Goal: Task Accomplishment & Management: Manage account settings

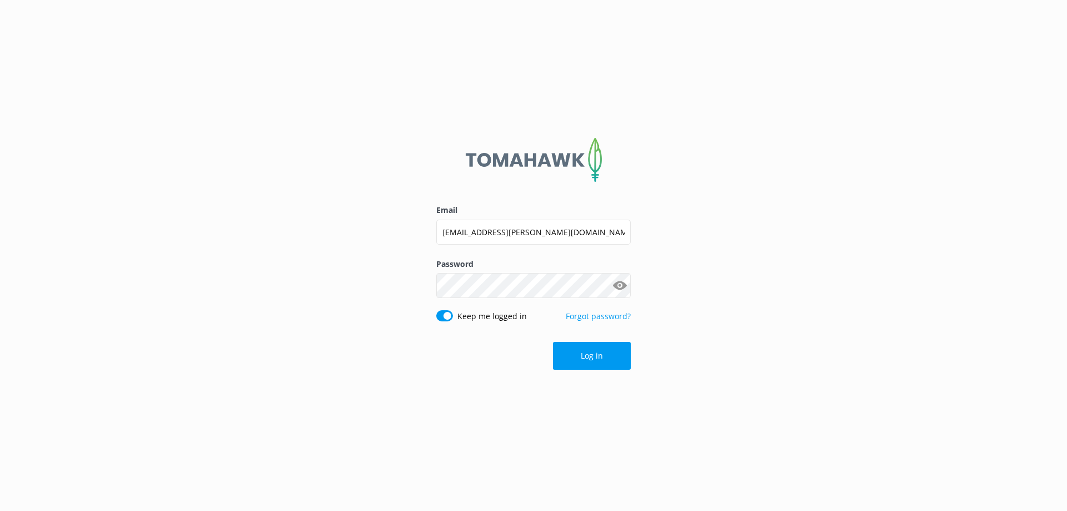
click at [604, 361] on button "Log in" at bounding box center [592, 356] width 78 height 28
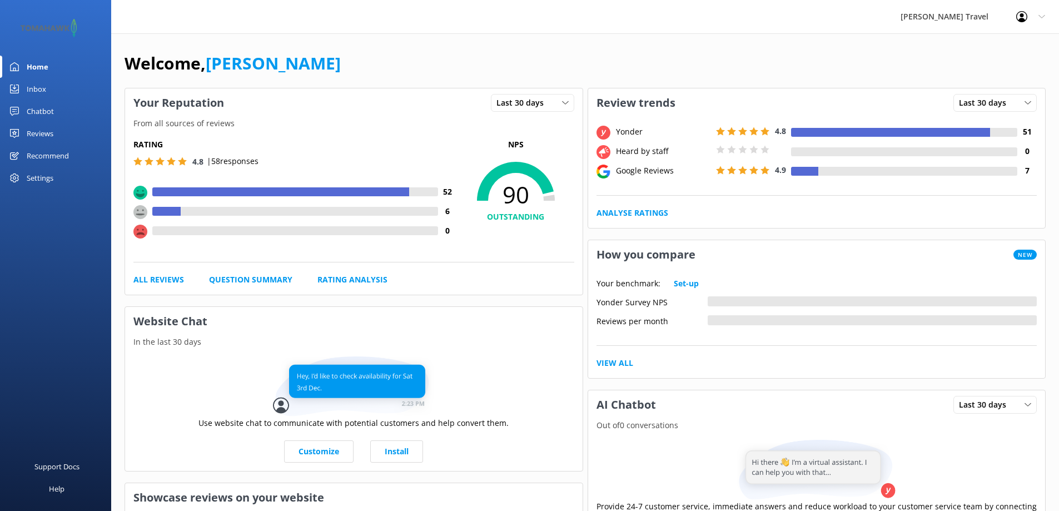
click at [42, 170] on div "Settings" at bounding box center [40, 178] width 27 height 22
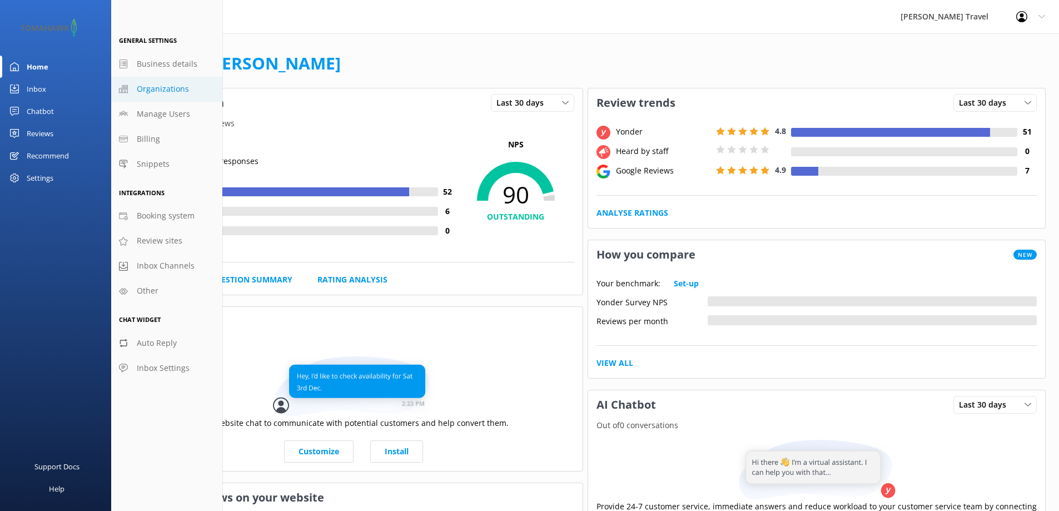
click at [163, 88] on span "Organizations" at bounding box center [163, 89] width 52 height 12
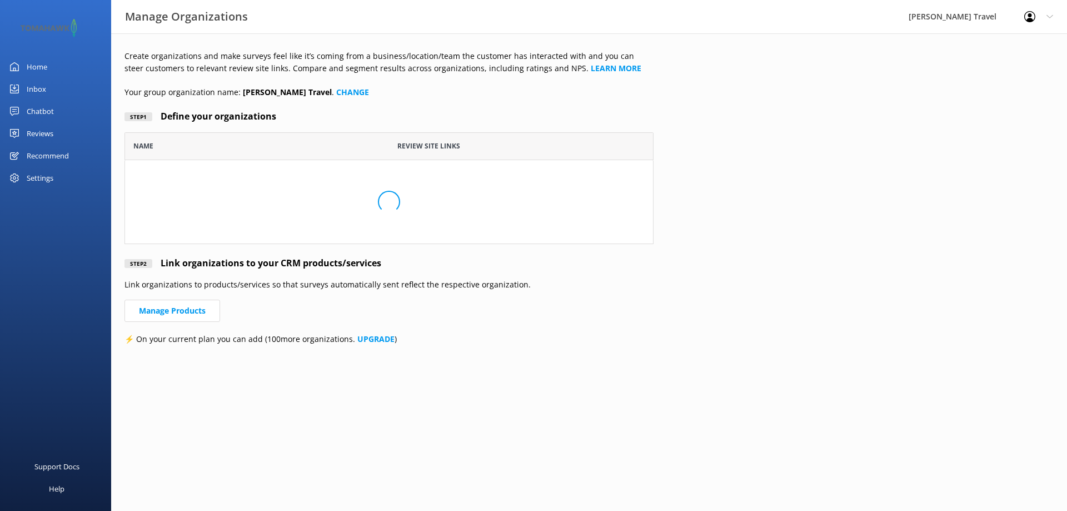
click at [163, 88] on p "Your group organization name: [PERSON_NAME] Travel . CHANGE" at bounding box center [389, 92] width 529 height 12
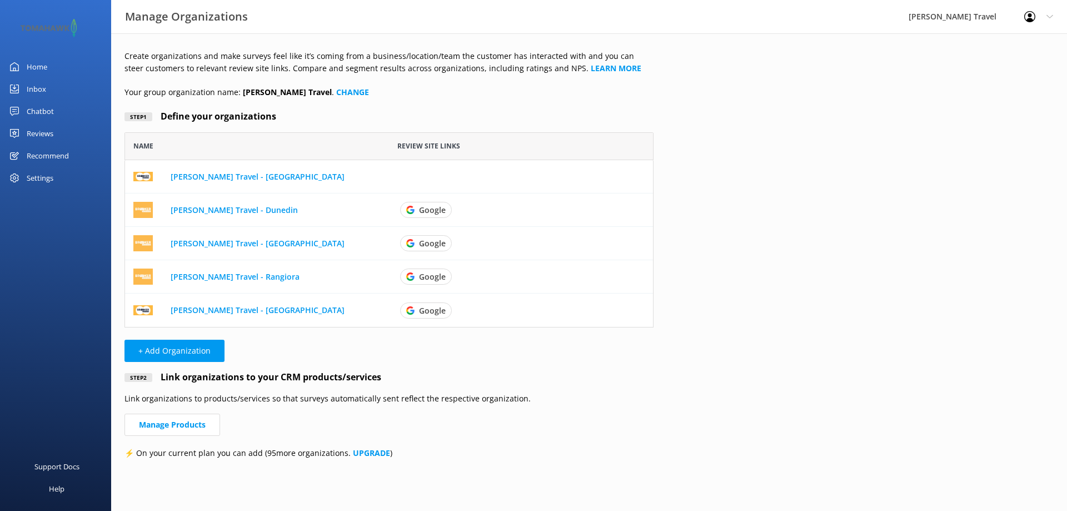
click at [29, 170] on div "Settings" at bounding box center [40, 178] width 27 height 22
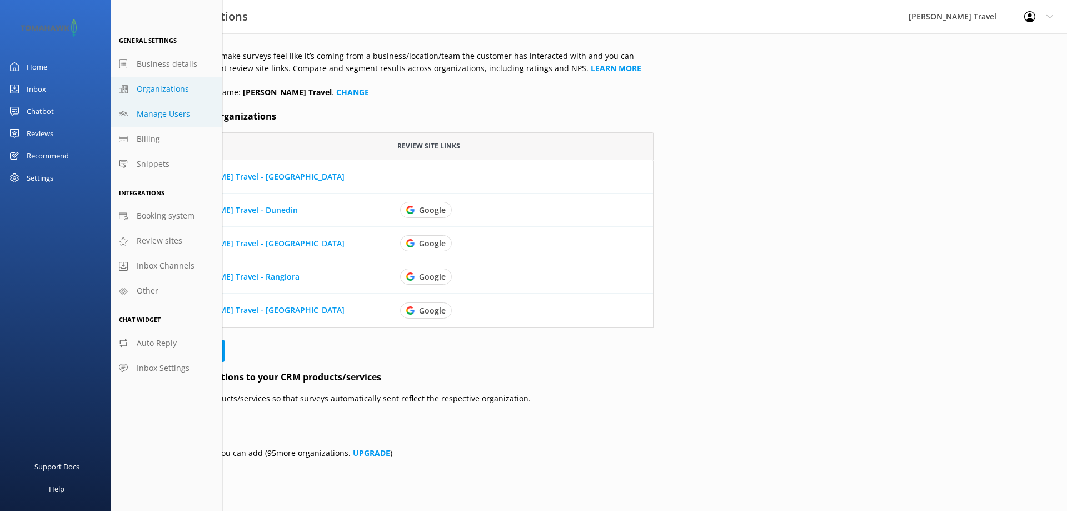
click at [157, 117] on span "Manage Users" at bounding box center [163, 114] width 53 height 12
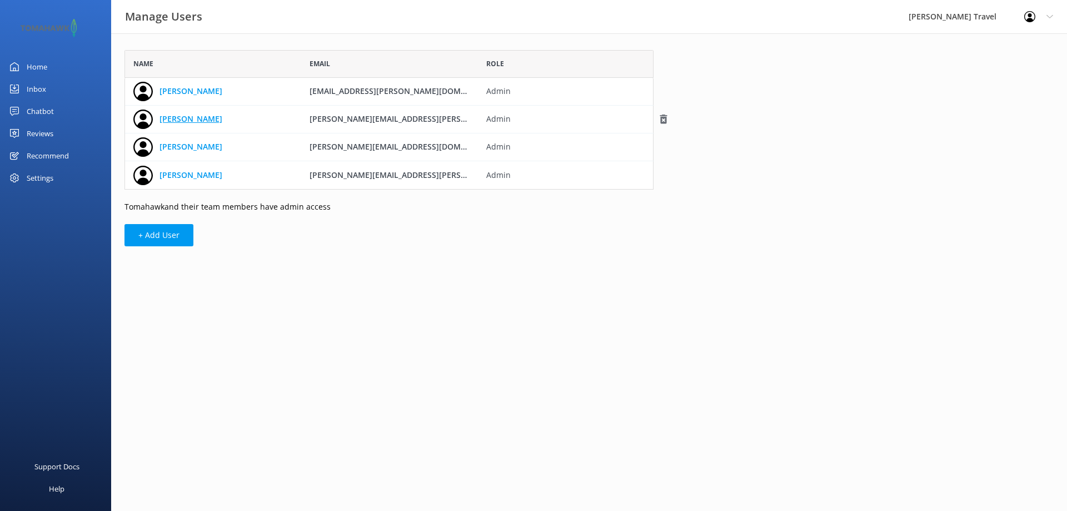
scroll to position [131, 521]
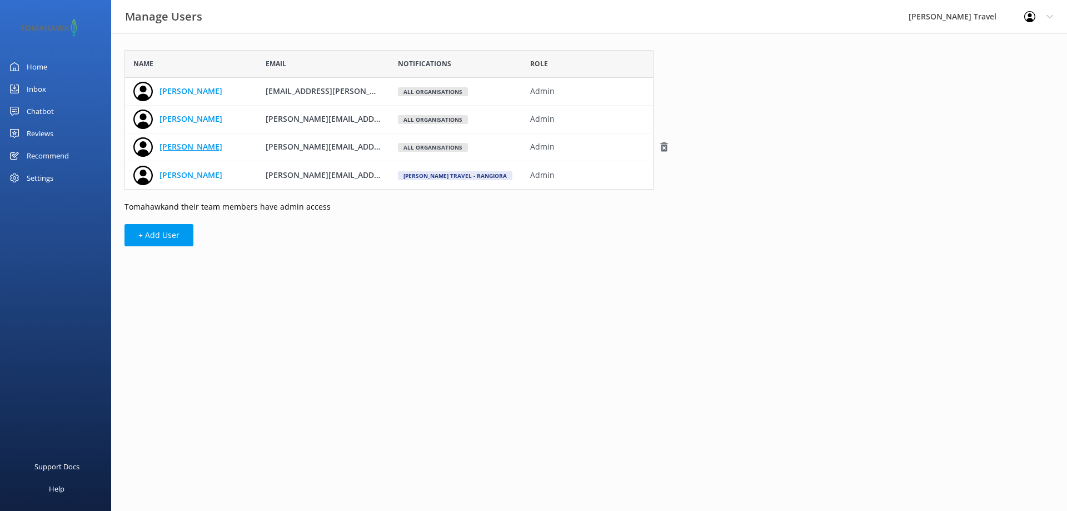
click at [177, 143] on link "[PERSON_NAME]" at bounding box center [191, 147] width 63 height 12
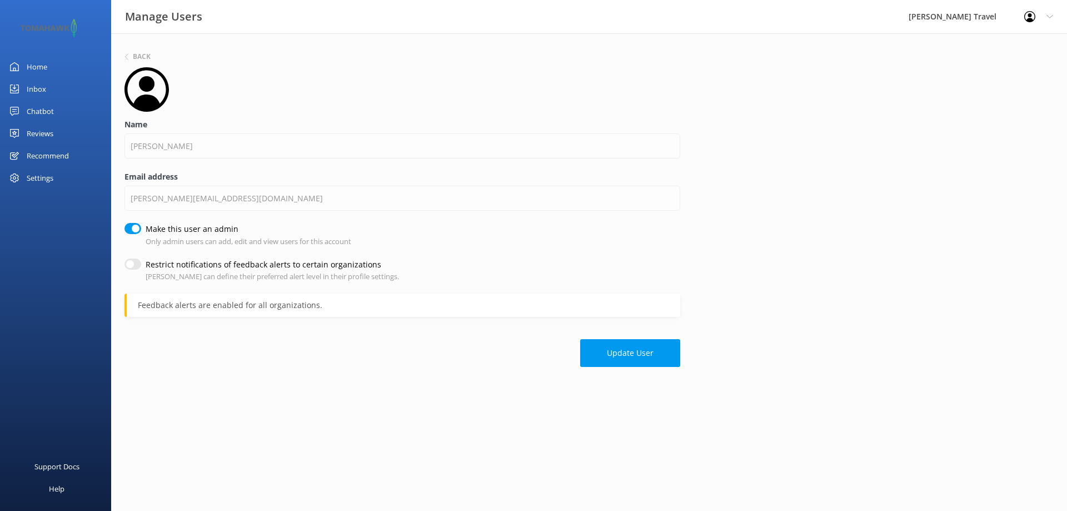
click at [135, 231] on input "Make this user an admin" at bounding box center [133, 228] width 17 height 11
checkbox input "false"
drag, startPoint x: 128, startPoint y: 265, endPoint x: 135, endPoint y: 268, distance: 8.0
click at [128, 265] on input "Restrict notifications of feedback alerts to certain organizations" at bounding box center [133, 264] width 17 height 11
checkbox input "true"
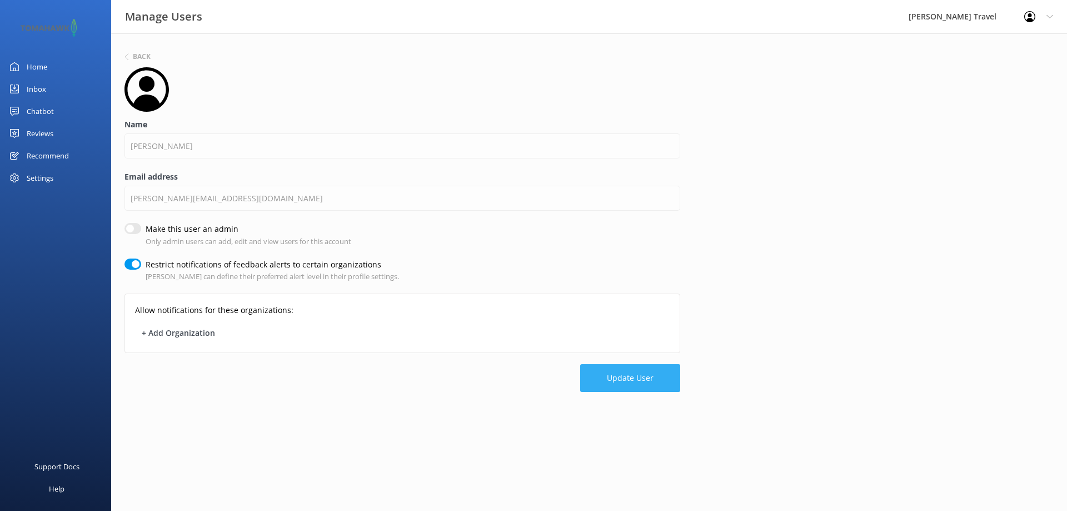
click at [643, 381] on button "Update User" at bounding box center [630, 378] width 100 height 28
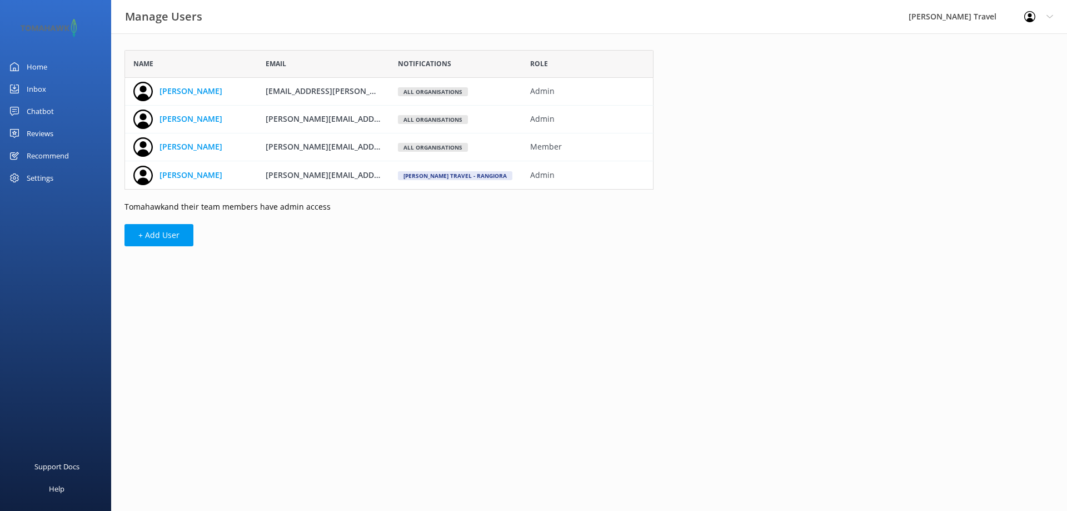
scroll to position [131, 521]
click at [166, 175] on link "[PERSON_NAME]" at bounding box center [191, 175] width 63 height 12
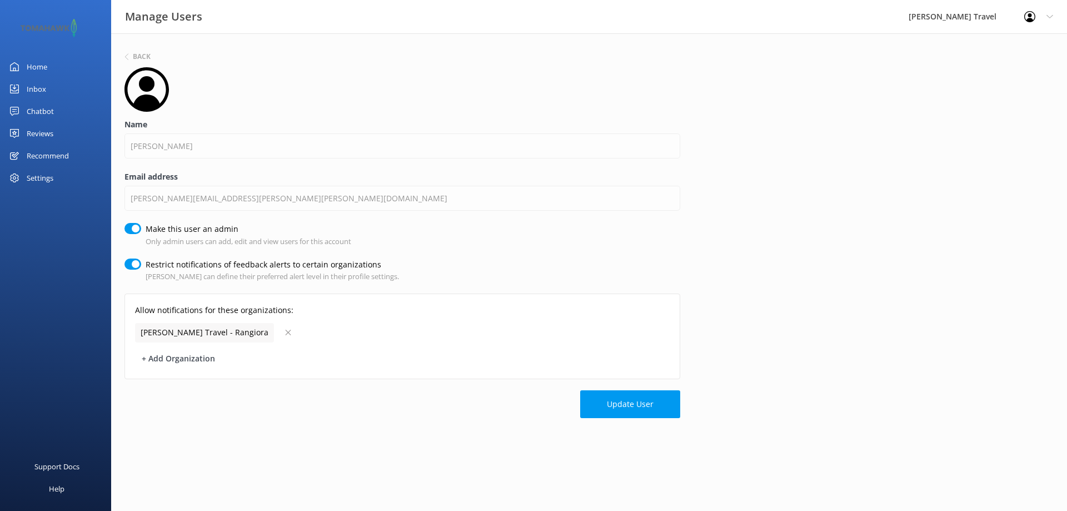
click at [135, 225] on input "Make this user an admin" at bounding box center [133, 228] width 17 height 11
checkbox input "false"
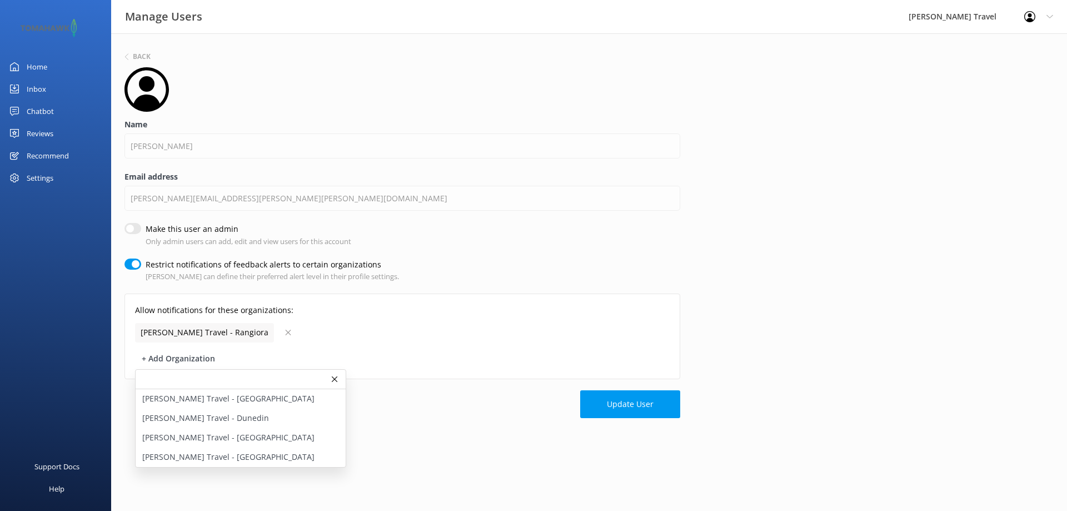
click at [131, 261] on input "Restrict notifications of feedback alerts to certain organizations" at bounding box center [133, 264] width 17 height 11
checkbox input "false"
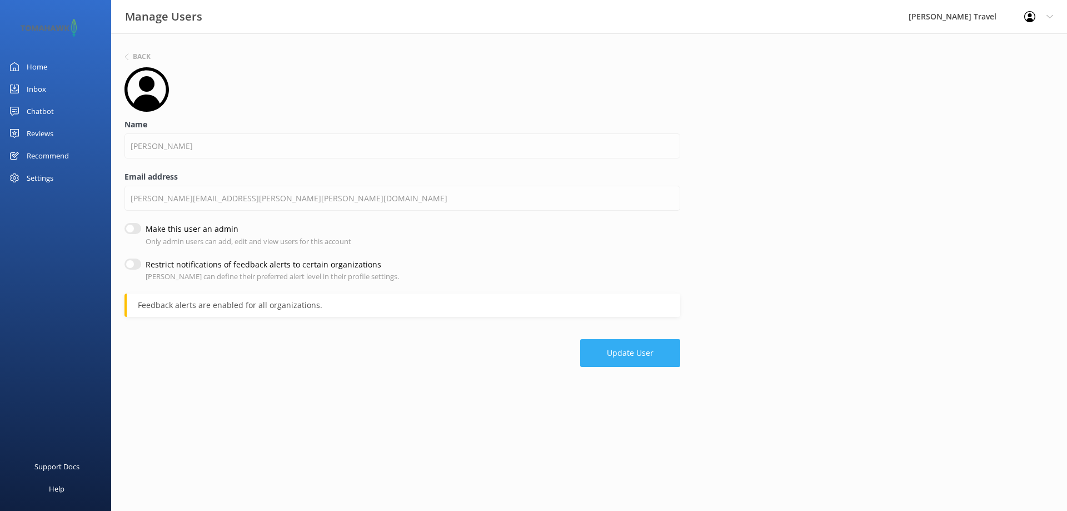
click at [631, 350] on button "Update User" at bounding box center [630, 353] width 100 height 28
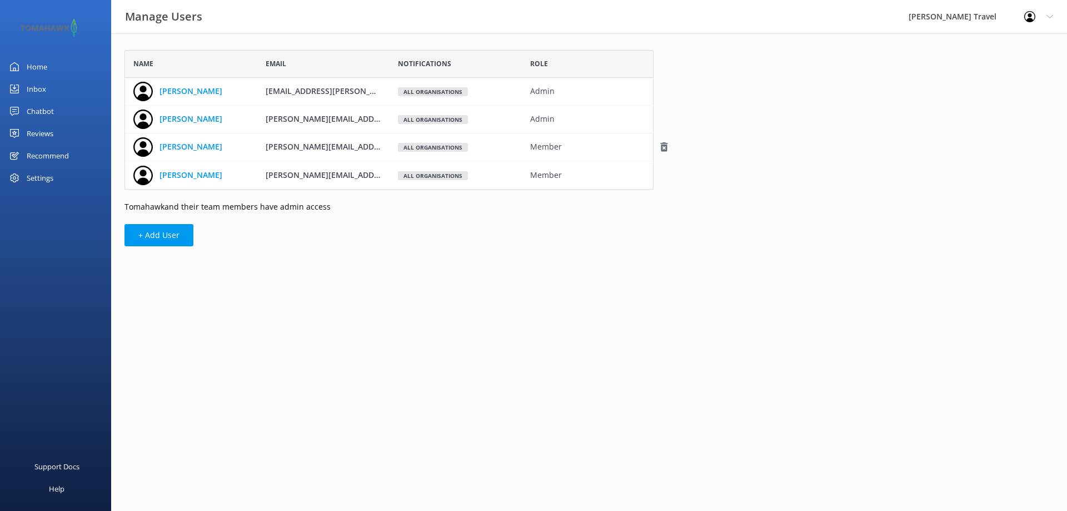
scroll to position [131, 521]
click at [1049, 14] on icon at bounding box center [1050, 16] width 7 height 7
click at [986, 82] on link "Logout" at bounding box center [1012, 75] width 111 height 28
